Goal: Transaction & Acquisition: Book appointment/travel/reservation

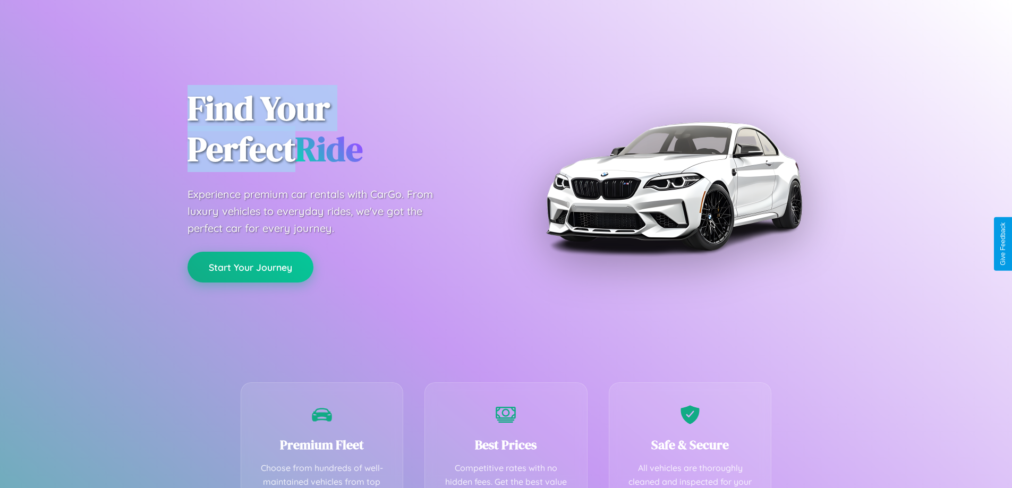
click at [250, 267] on button "Start Your Journey" at bounding box center [251, 267] width 126 height 31
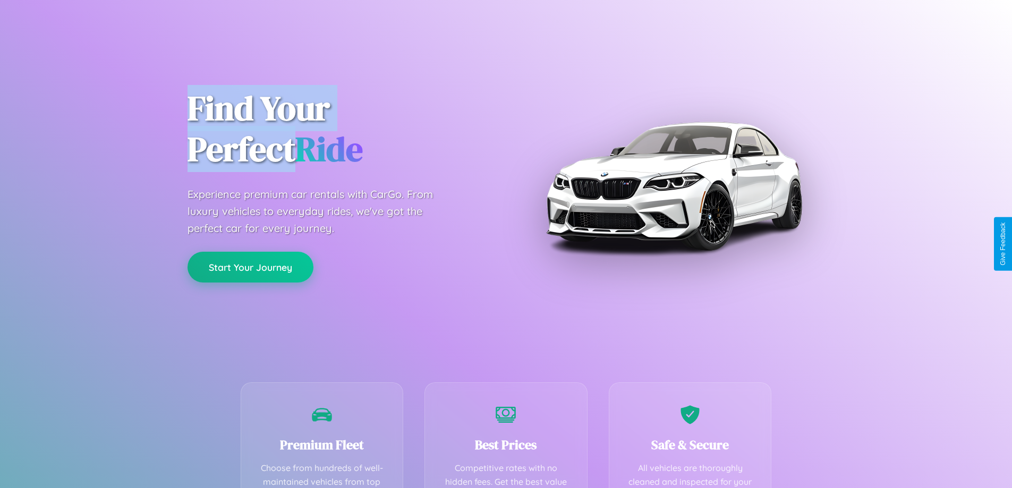
click at [250, 267] on button "Start Your Journey" at bounding box center [251, 267] width 126 height 31
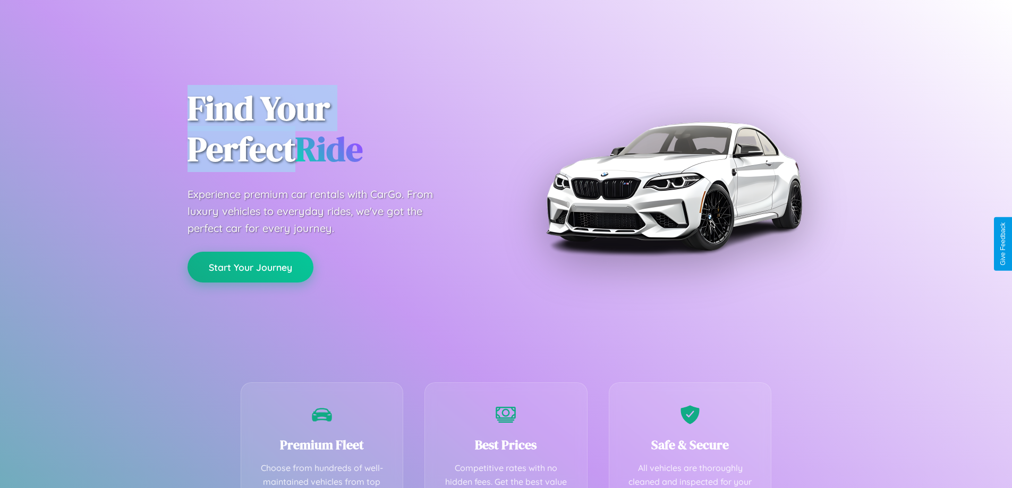
click at [250, 267] on button "Start Your Journey" at bounding box center [251, 267] width 126 height 31
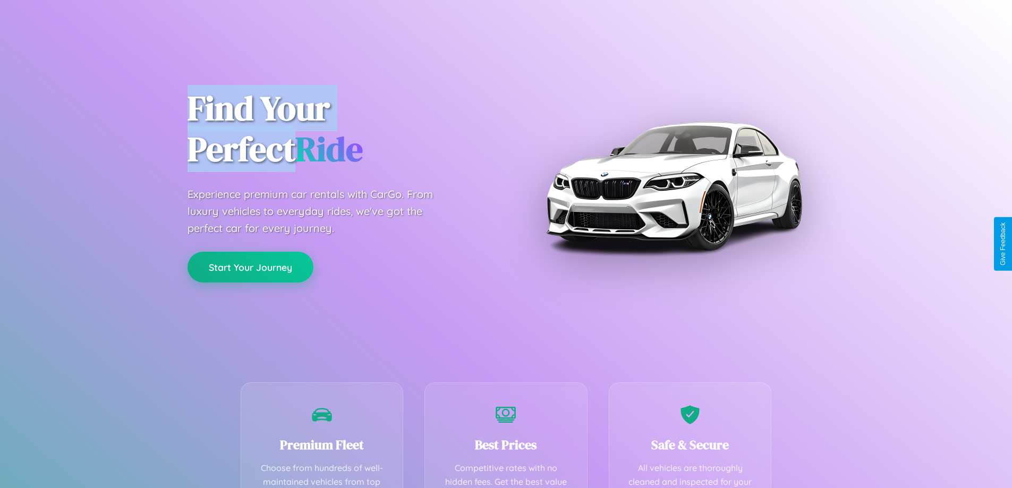
click at [250, 267] on button "Start Your Journey" at bounding box center [251, 267] width 126 height 31
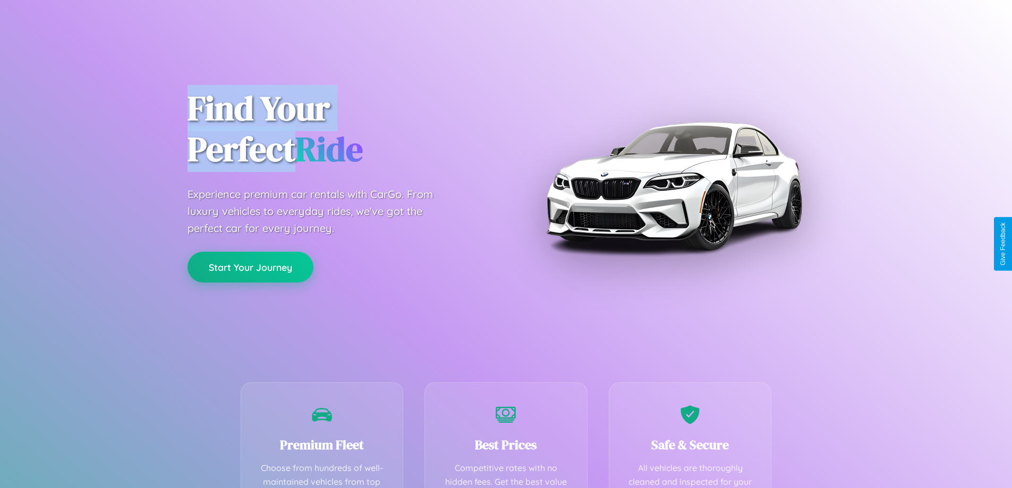
click at [250, 267] on button "Start Your Journey" at bounding box center [251, 267] width 126 height 31
